Goal: Task Accomplishment & Management: Manage account settings

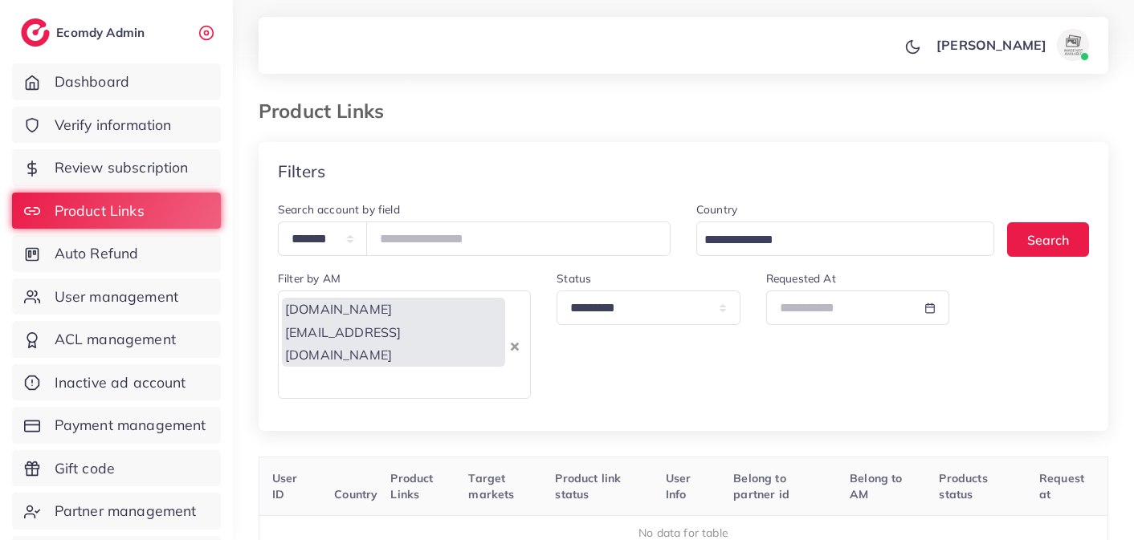
select select "*********"
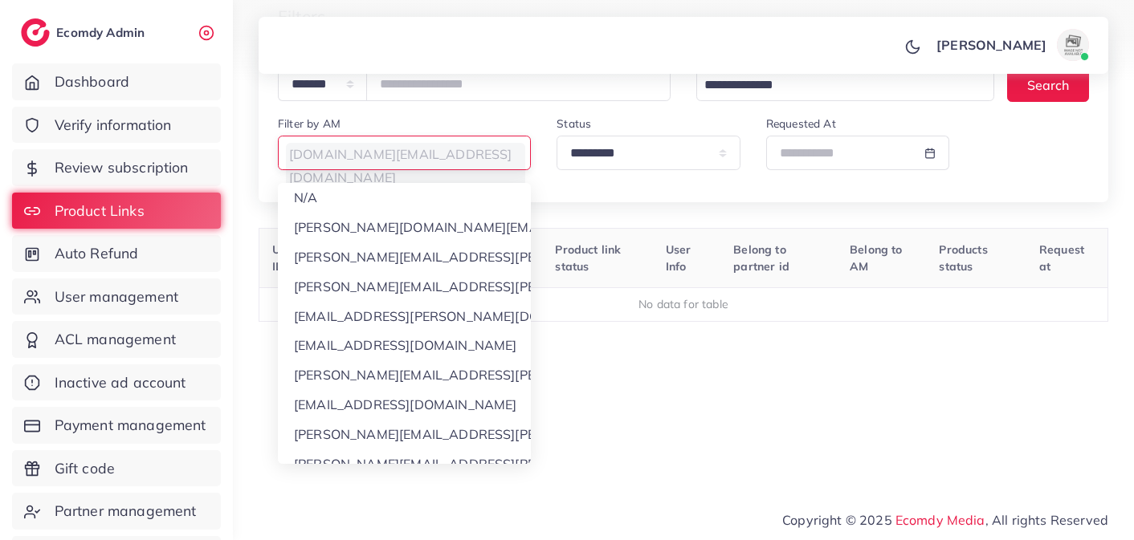
click at [481, 157] on input "Search for option" at bounding box center [400, 154] width 241 height 25
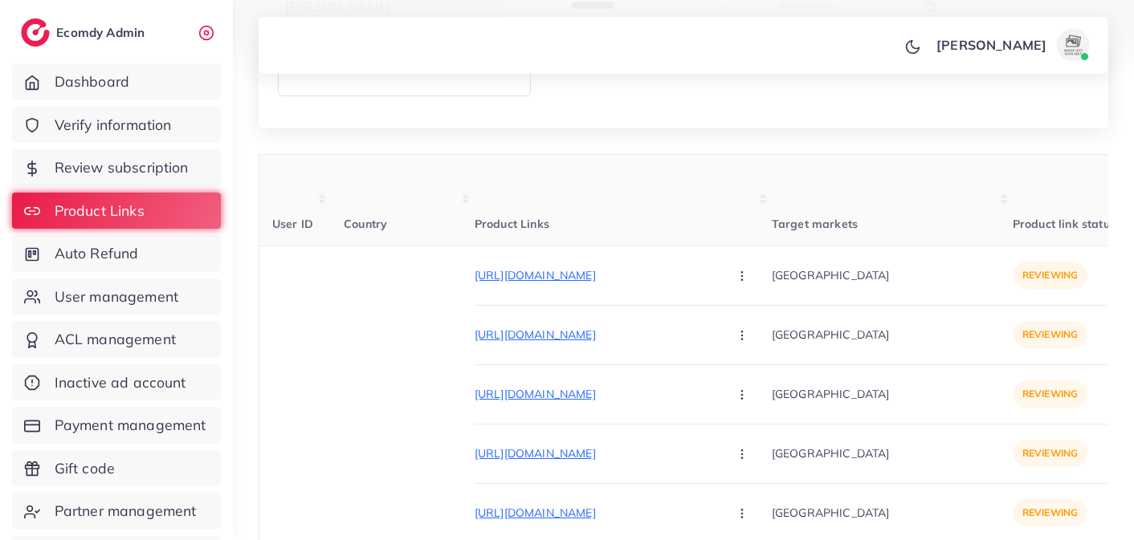
scroll to position [308, 0]
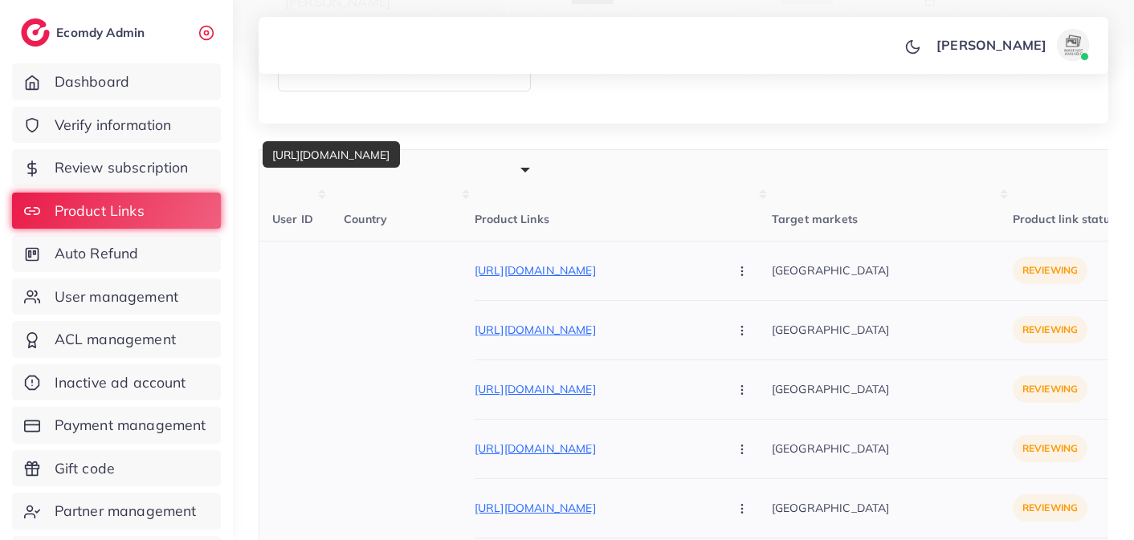
click at [608, 261] on p "[URL][DOMAIN_NAME]" at bounding box center [595, 270] width 241 height 19
click at [715, 253] on button "button" at bounding box center [743, 271] width 56 height 36
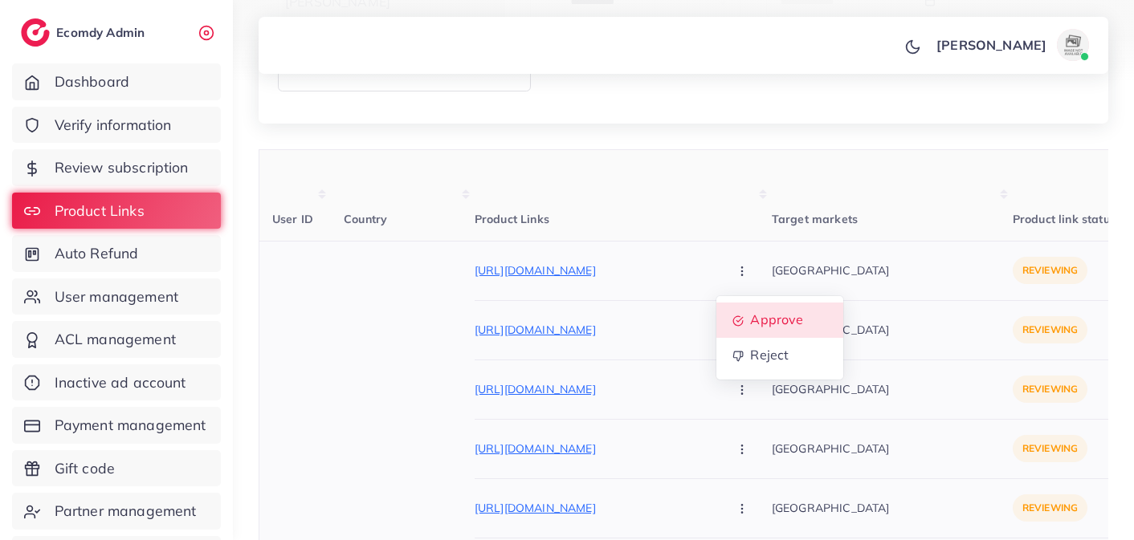
click at [750, 312] on span "Approve" at bounding box center [776, 320] width 53 height 16
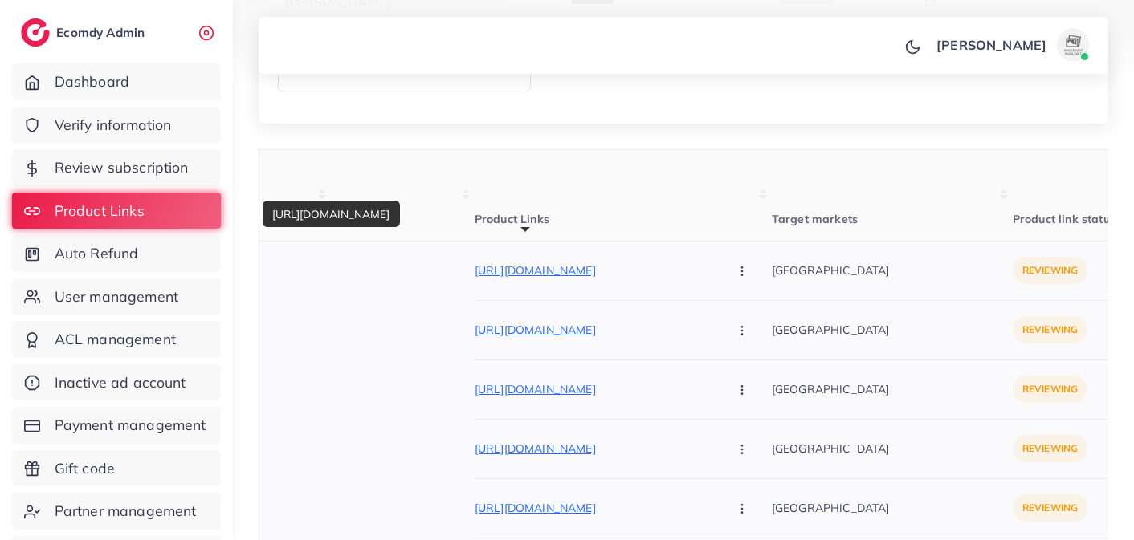
click at [596, 320] on p "[URL][DOMAIN_NAME]" at bounding box center [595, 329] width 241 height 19
click at [736, 324] on icon "button" at bounding box center [742, 330] width 13 height 13
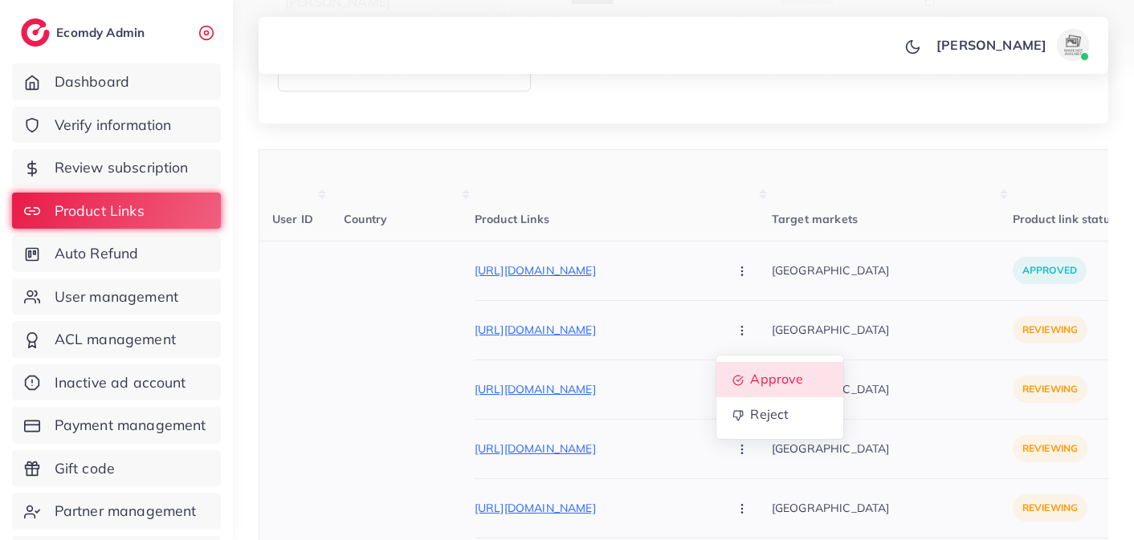
click at [716, 362] on link "Approve" at bounding box center [779, 379] width 127 height 35
click at [569, 380] on p "[URL][DOMAIN_NAME]" at bounding box center [595, 389] width 241 height 19
click at [736, 384] on icon "button" at bounding box center [742, 390] width 13 height 13
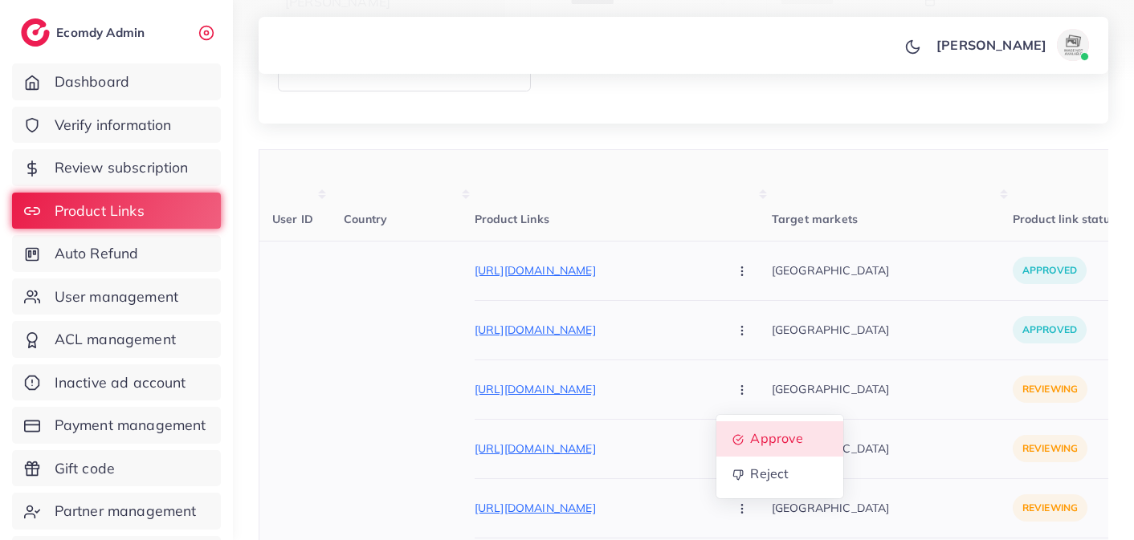
click at [750, 430] on span "Approve" at bounding box center [776, 438] width 53 height 16
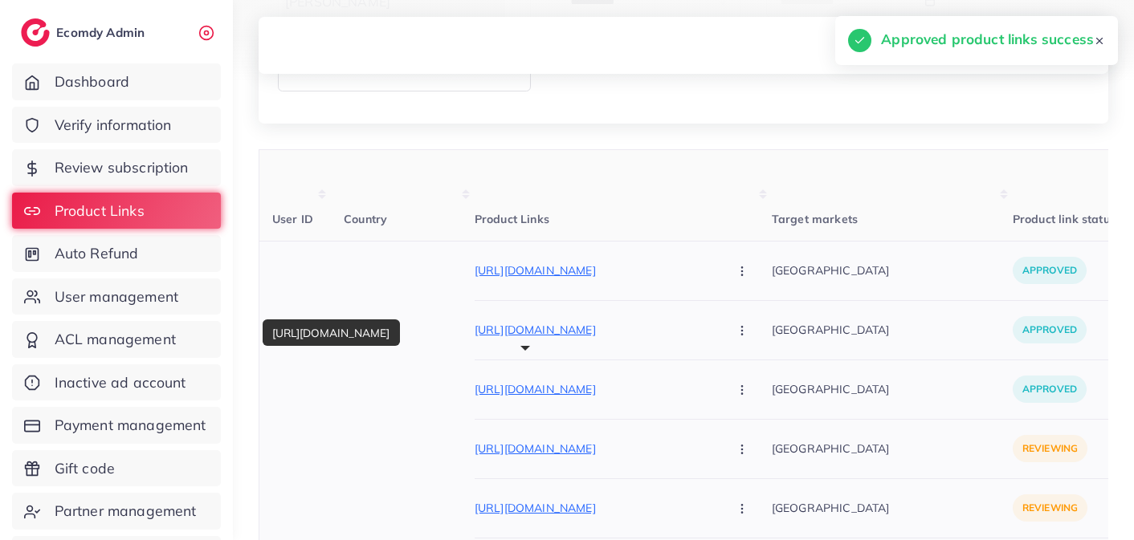
click at [623, 439] on p "[URL][DOMAIN_NAME]" at bounding box center [595, 448] width 241 height 19
click at [736, 443] on icon "button" at bounding box center [742, 449] width 13 height 13
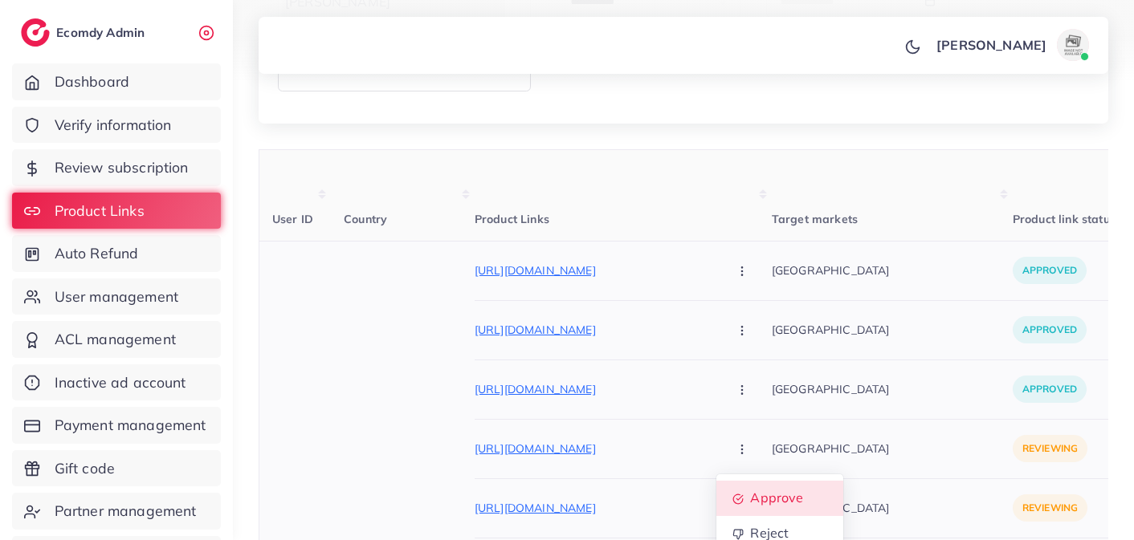
click at [716, 481] on link "Approve" at bounding box center [779, 498] width 127 height 35
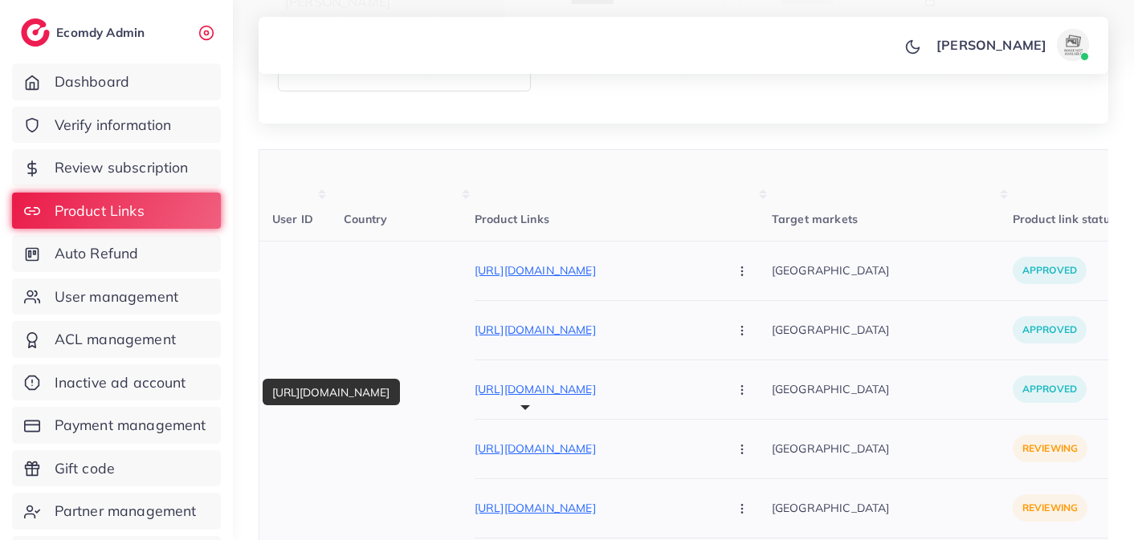
click at [589, 499] on p "[URL][DOMAIN_NAME]" at bounding box center [595, 508] width 241 height 19
click at [715, 491] on button "button" at bounding box center [743, 509] width 56 height 36
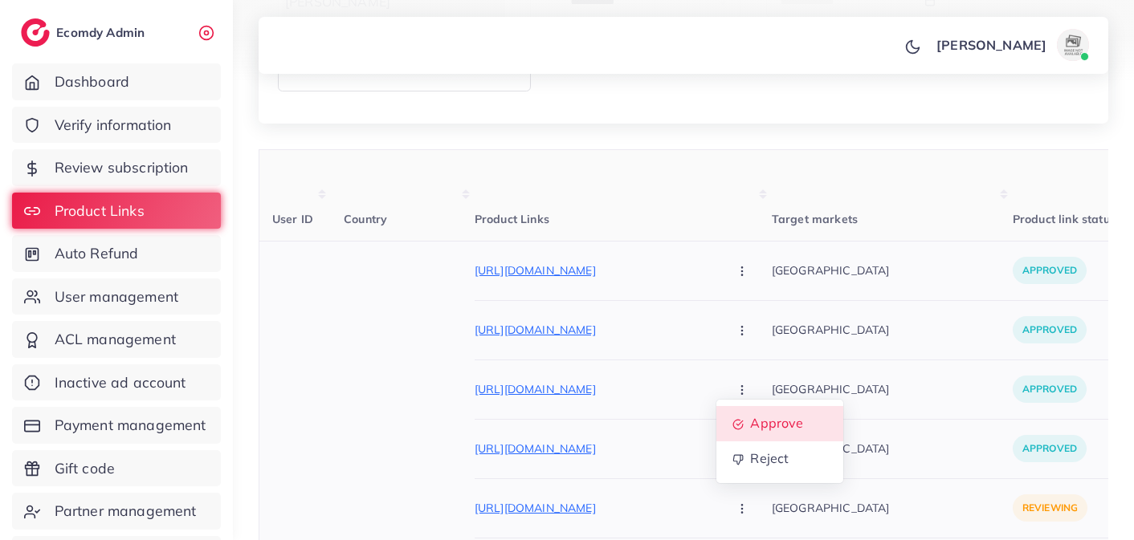
click at [750, 415] on span "Approve" at bounding box center [776, 423] width 53 height 16
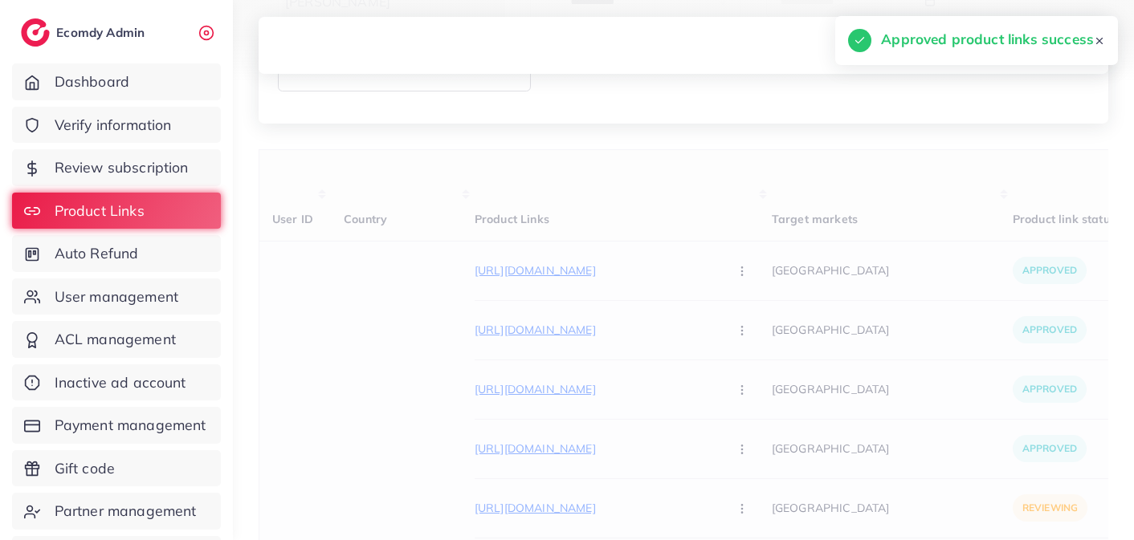
scroll to position [155, 0]
